Goal: Task Accomplishment & Management: Use online tool/utility

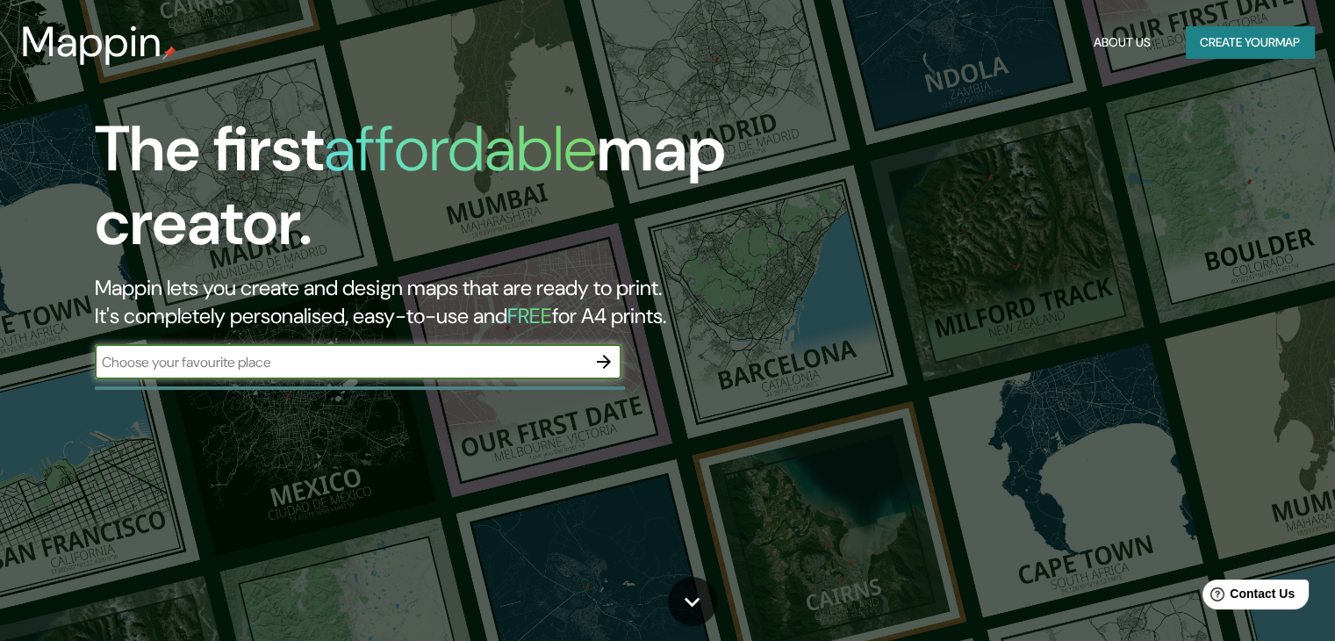
click at [292, 363] on input "text" at bounding box center [340, 362] width 491 height 20
click at [1198, 39] on button "Create your map" at bounding box center [1250, 42] width 128 height 32
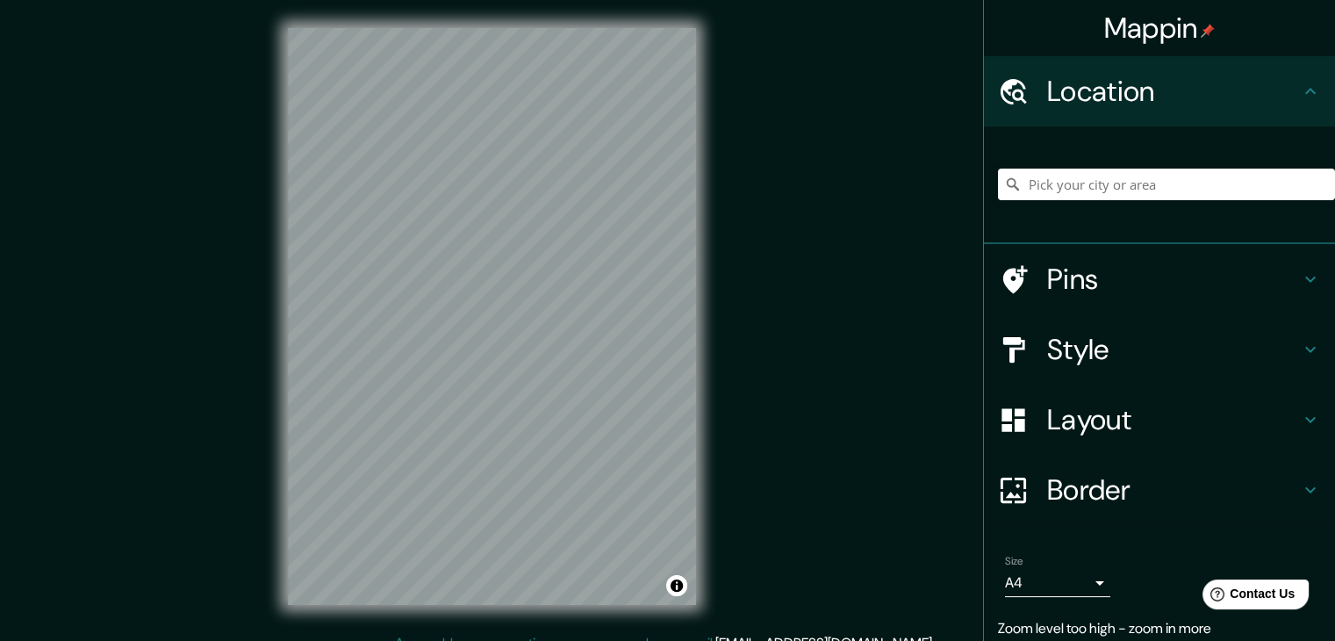
click at [748, 250] on div "Mappin Location Pins Style Layout Border Choose a border. Hint : you can make l…" at bounding box center [667, 330] width 1335 height 661
click at [1050, 293] on h4 "Pins" at bounding box center [1173, 279] width 253 height 35
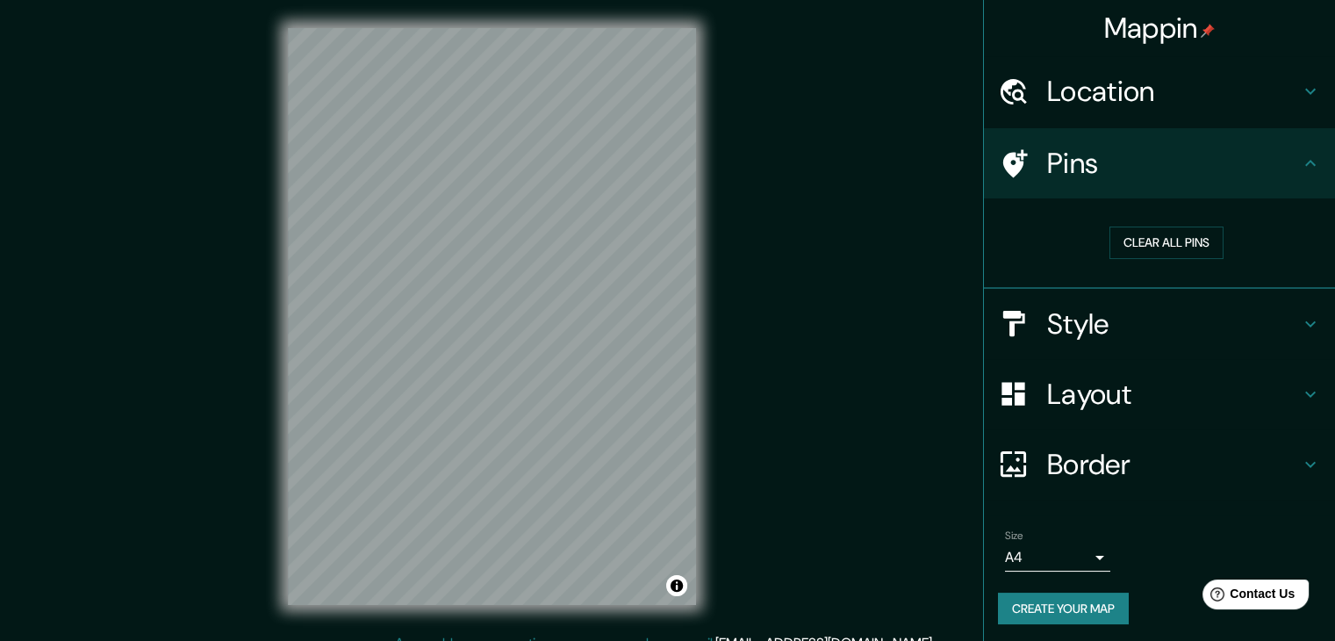
click at [1135, 183] on div "Pins" at bounding box center [1159, 163] width 351 height 70
click at [1129, 111] on div "Location" at bounding box center [1159, 91] width 351 height 70
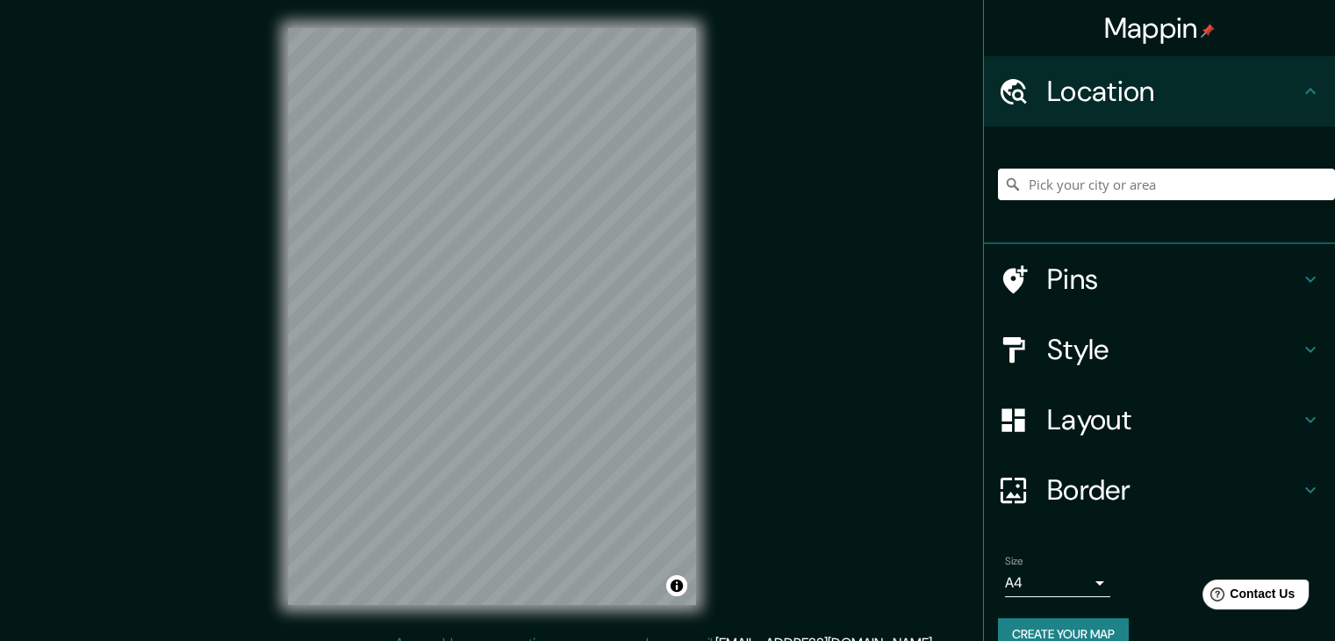
scroll to position [30, 0]
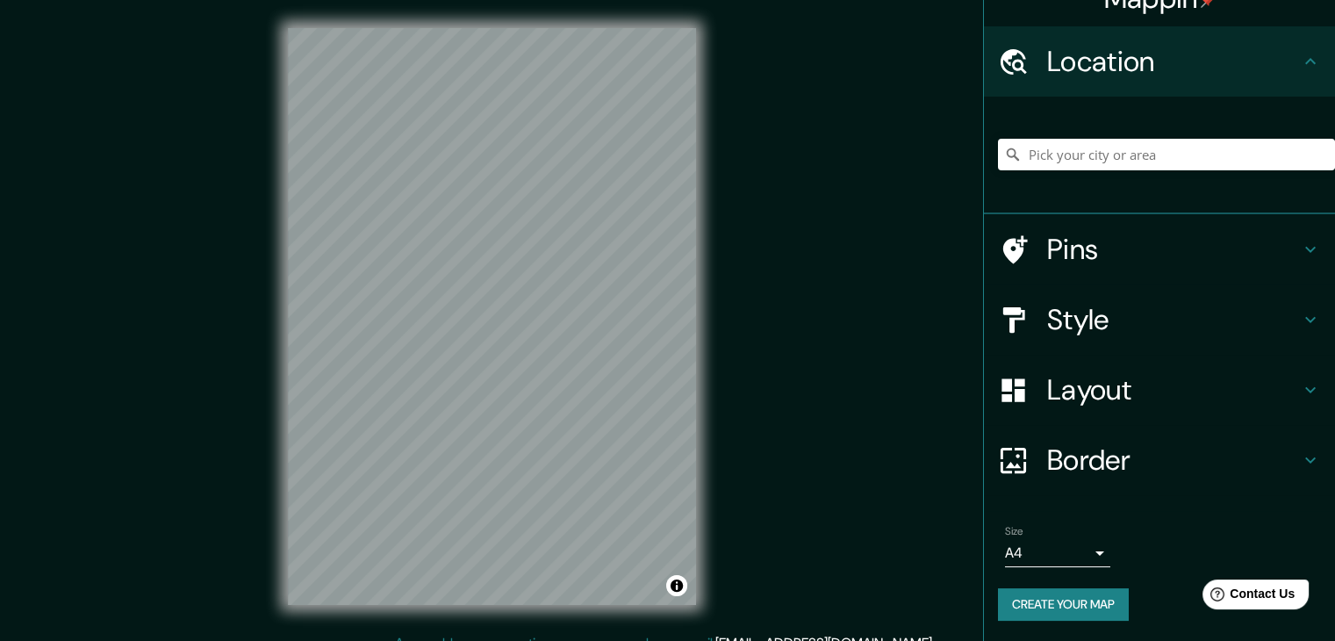
click at [1148, 49] on h4 "Location" at bounding box center [1173, 61] width 253 height 35
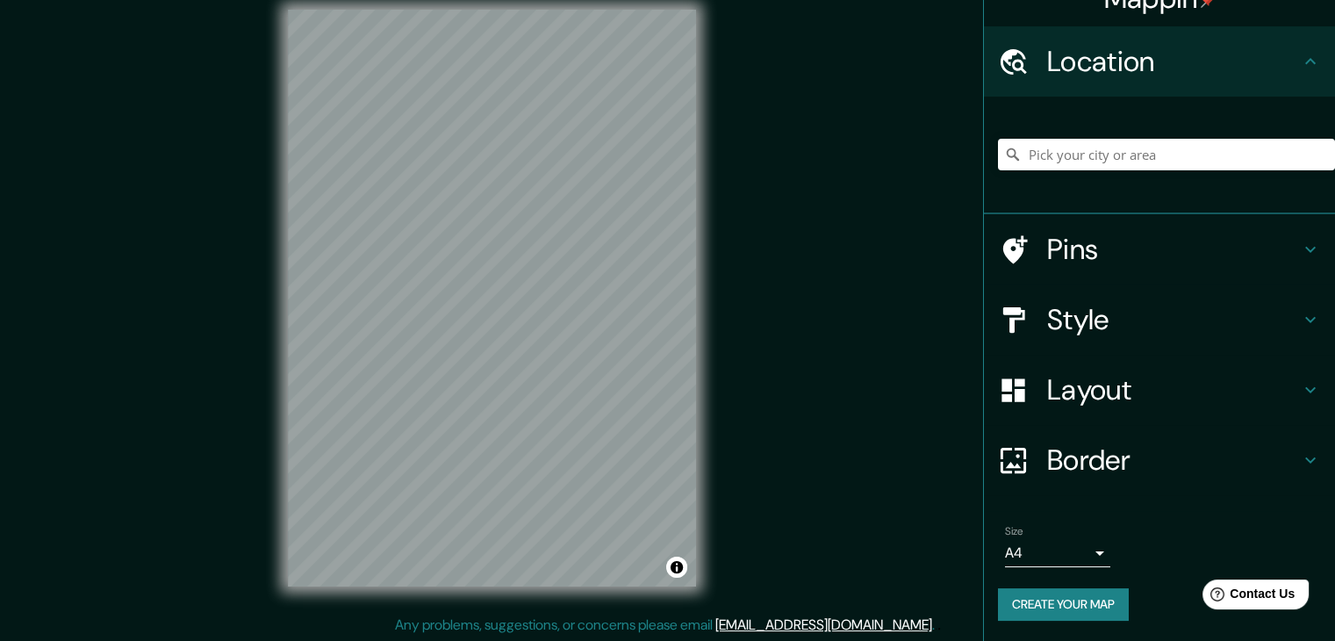
scroll to position [20, 0]
